Goal: Task Accomplishment & Management: Use online tool/utility

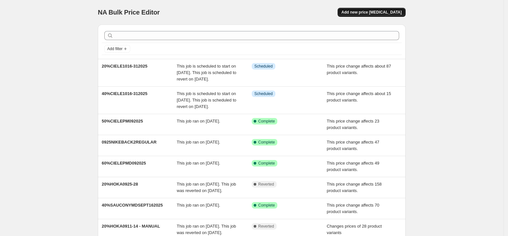
click at [364, 11] on span "Add new price [MEDICAL_DATA]" at bounding box center [371, 12] width 60 height 5
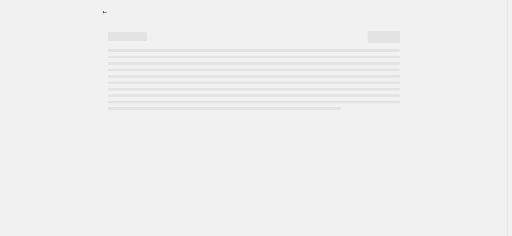
select select "percentage"
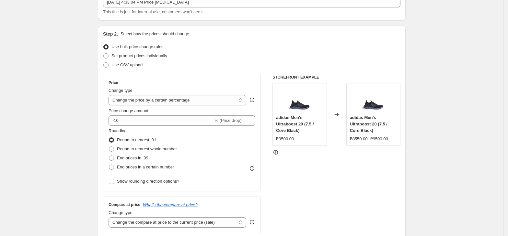
scroll to position [86, 0]
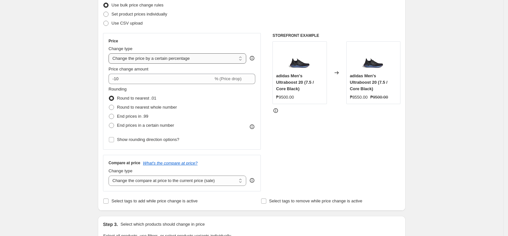
click at [154, 62] on select "Change the price to a certain amount Change the price by a certain amount Chang…" at bounding box center [178, 58] width 138 height 10
click at [56, 34] on div "Create new price change job. This page is ready Create new price change job Dra…" at bounding box center [251, 237] width 503 height 647
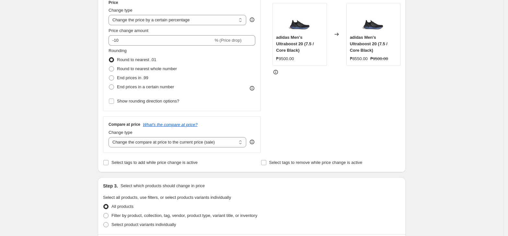
scroll to position [0, 0]
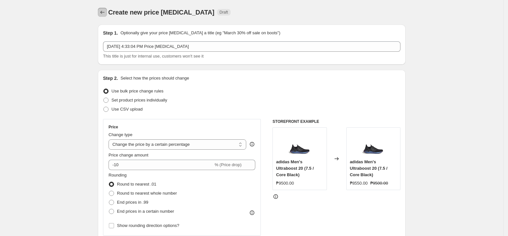
click at [104, 12] on icon "Price change jobs" at bounding box center [102, 12] width 6 height 6
